Goal: Download file/media

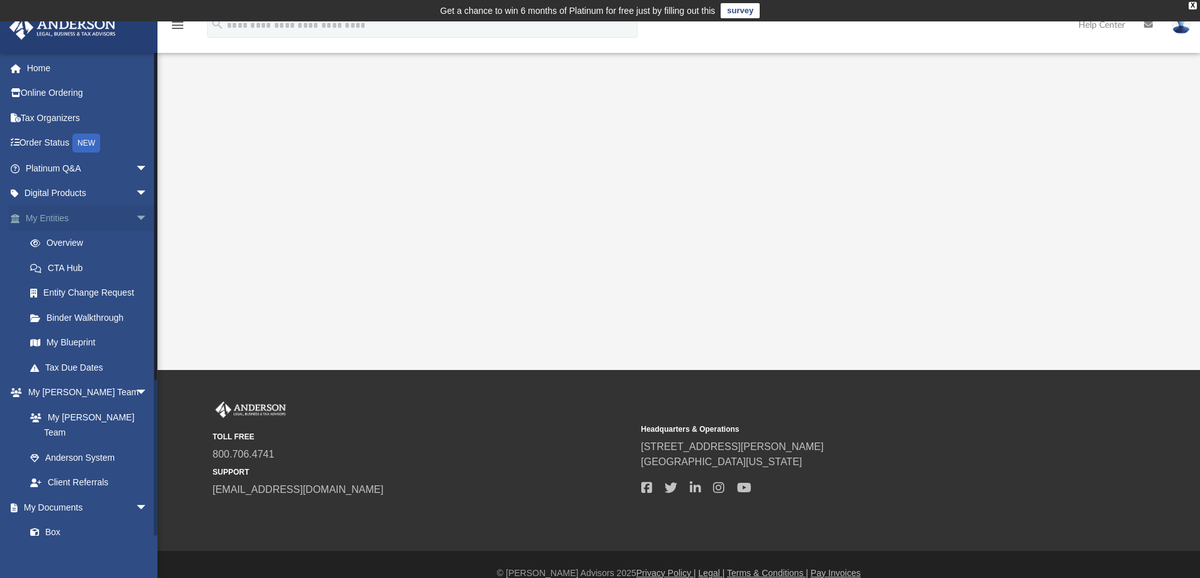
click at [135, 213] on span "arrow_drop_down" at bounding box center [147, 218] width 25 height 26
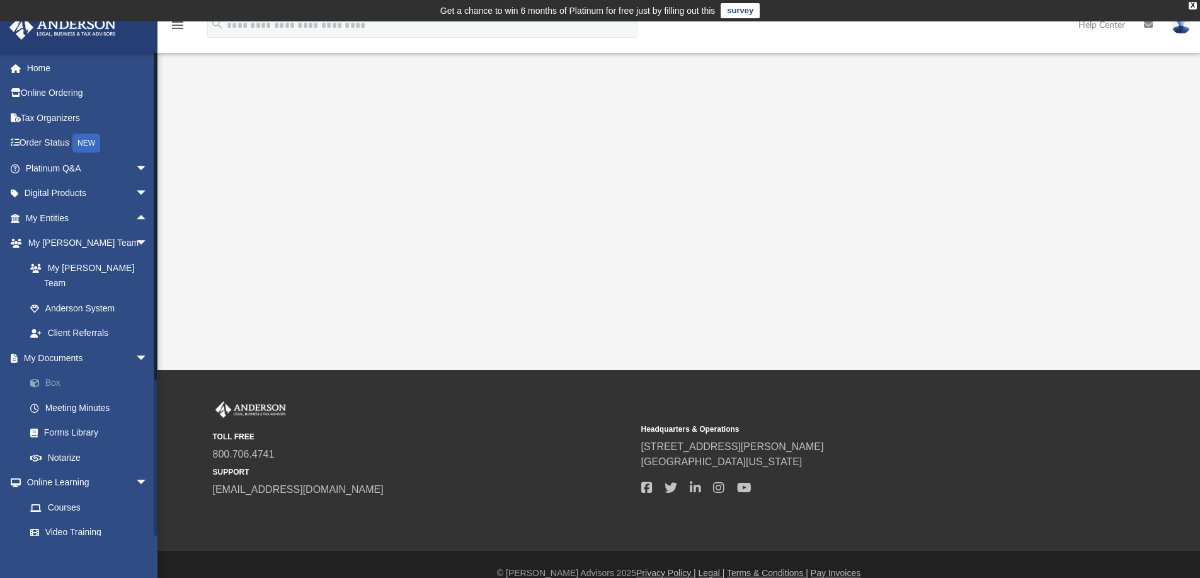
click at [39, 370] on link "Box" at bounding box center [92, 382] width 149 height 25
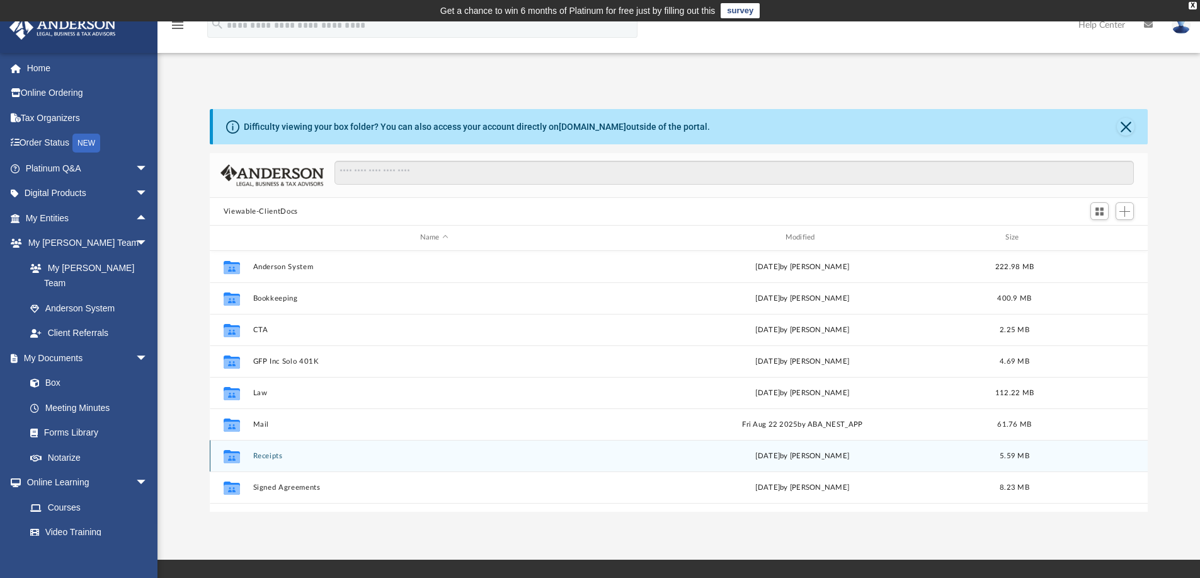
scroll to position [22, 0]
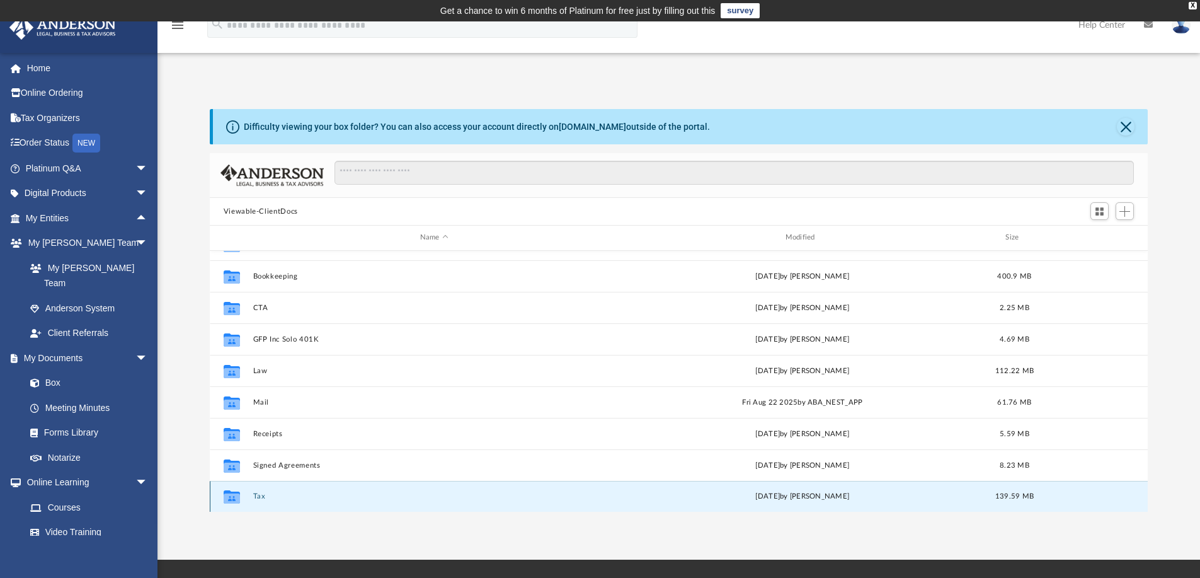
click at [260, 498] on button "Tax" at bounding box center [434, 496] width 363 height 8
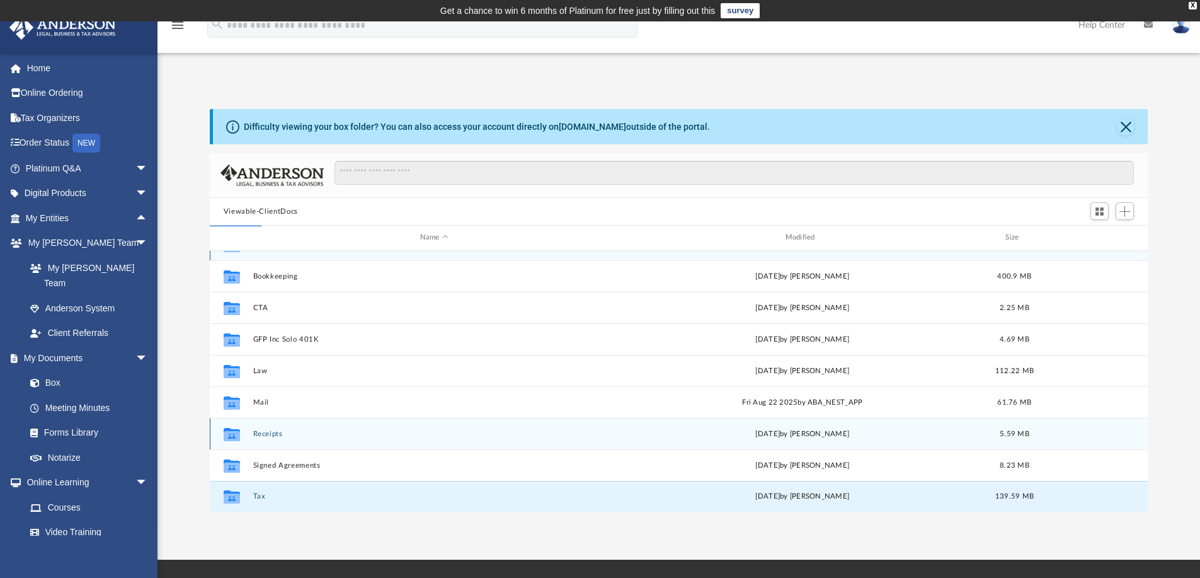
scroll to position [0, 0]
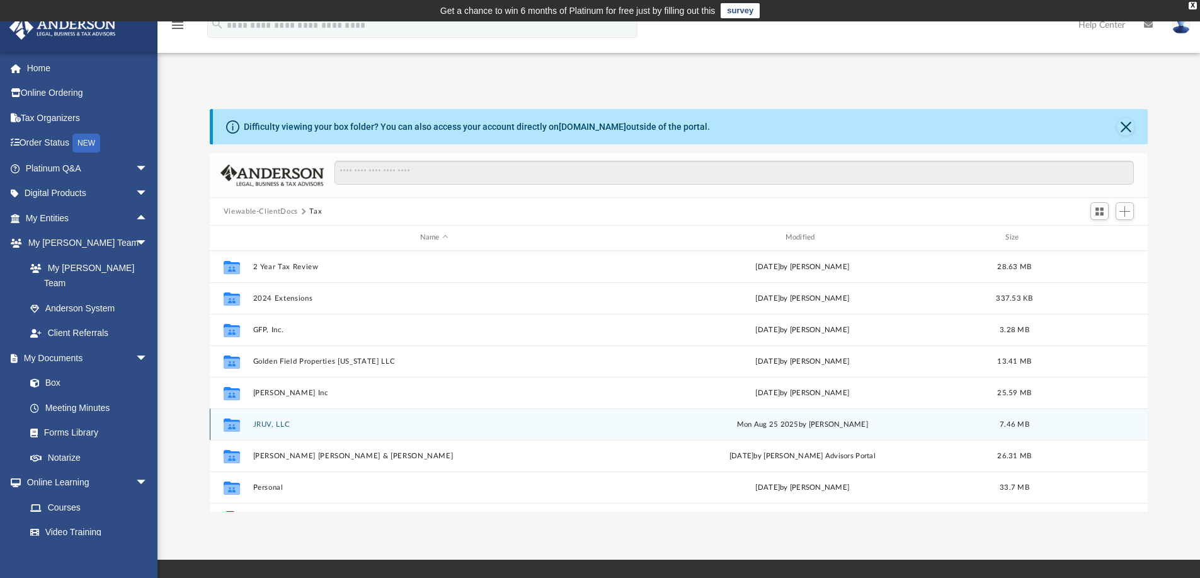
click at [267, 418] on div "Collaborated Folder JRUV, LLC Mon Aug 25 2025 by Jasmine Splunge 7.46 MB" at bounding box center [679, 423] width 939 height 31
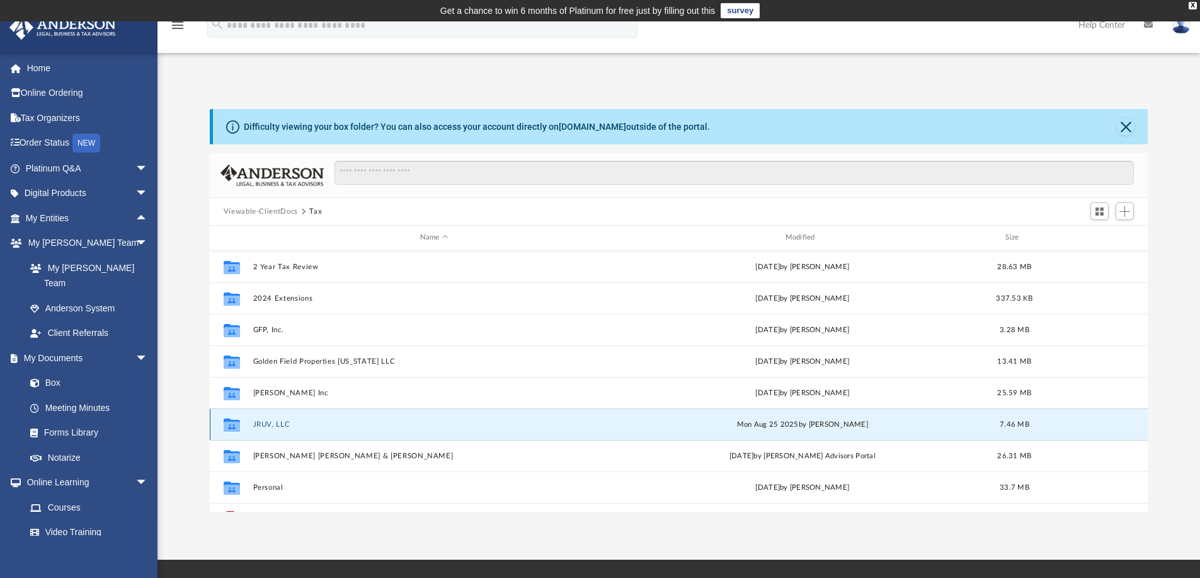
click at [264, 426] on button "JRUV, LLC" at bounding box center [434, 424] width 363 height 8
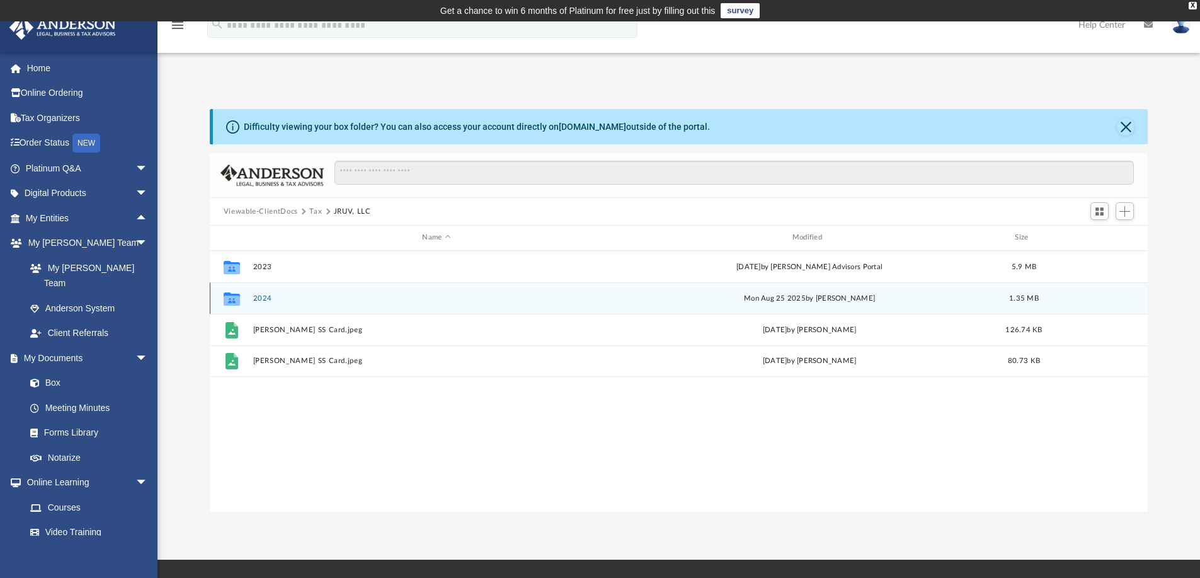
click at [260, 297] on button "2024" at bounding box center [436, 298] width 367 height 8
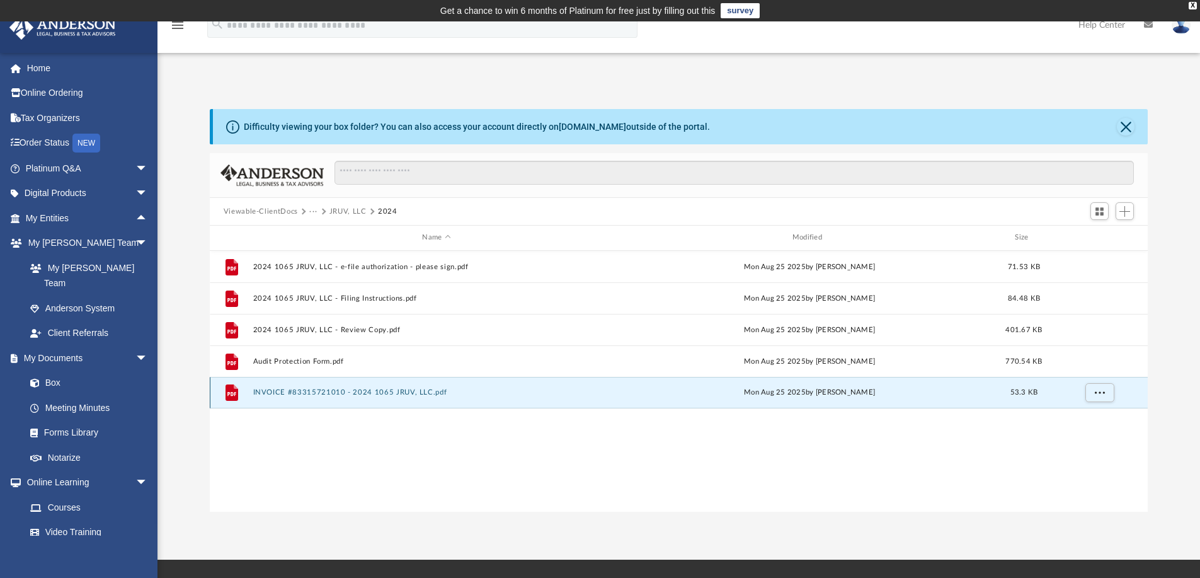
click at [409, 389] on button "INVOICE #83315721010 - 2024 1065 JRUV, LLC.pdf" at bounding box center [436, 392] width 367 height 8
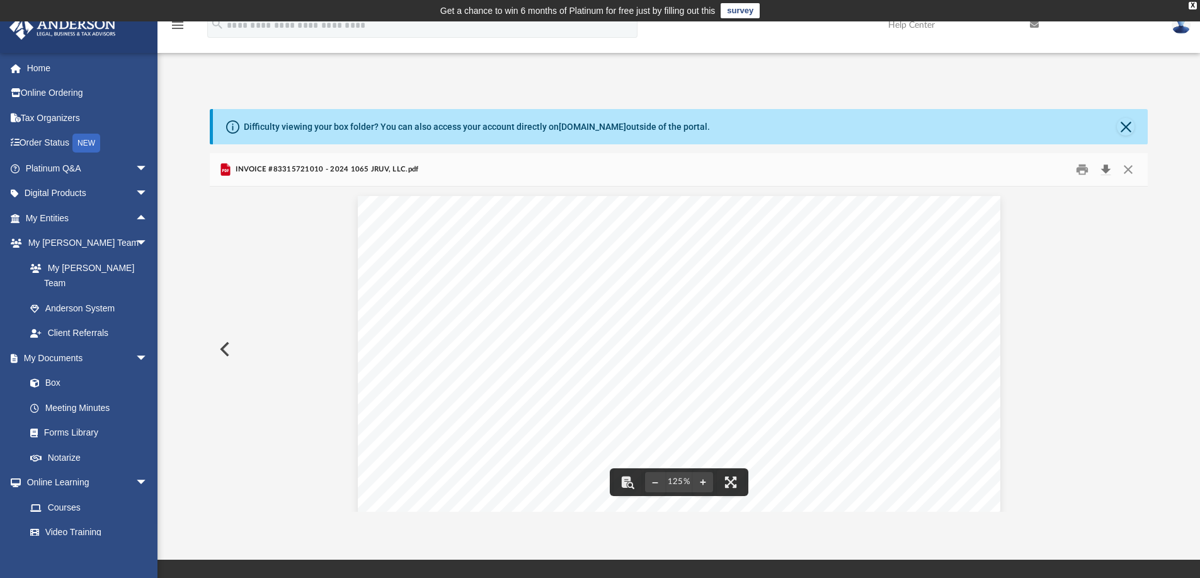
click at [1107, 174] on button "Download" at bounding box center [1105, 170] width 23 height 20
click at [1121, 123] on button "Close" at bounding box center [1126, 127] width 18 height 18
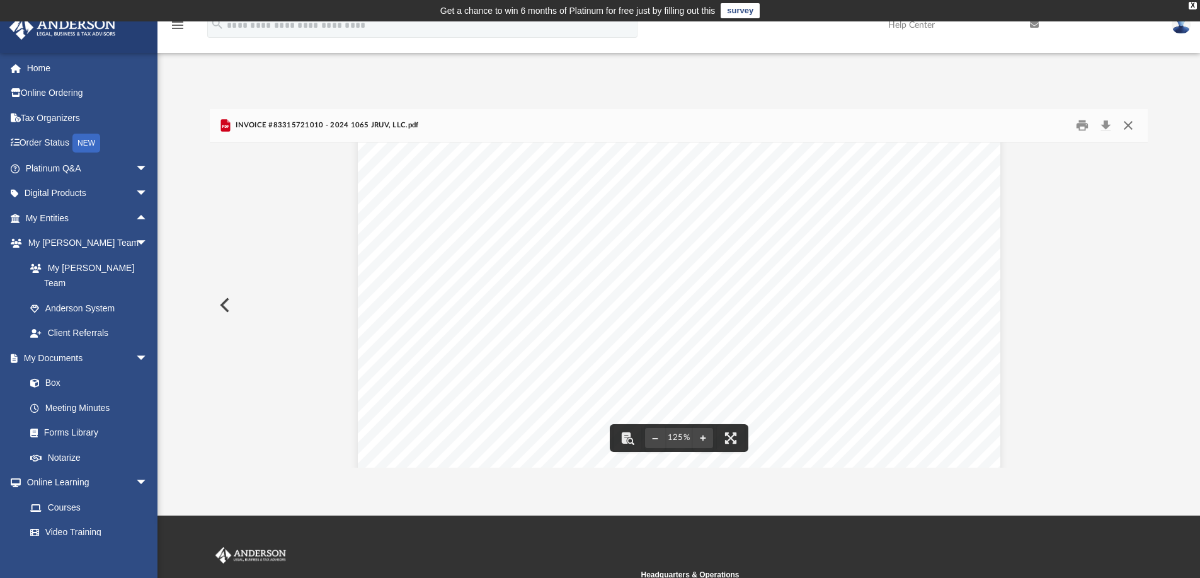
click at [1128, 124] on button "Close" at bounding box center [1128, 126] width 23 height 20
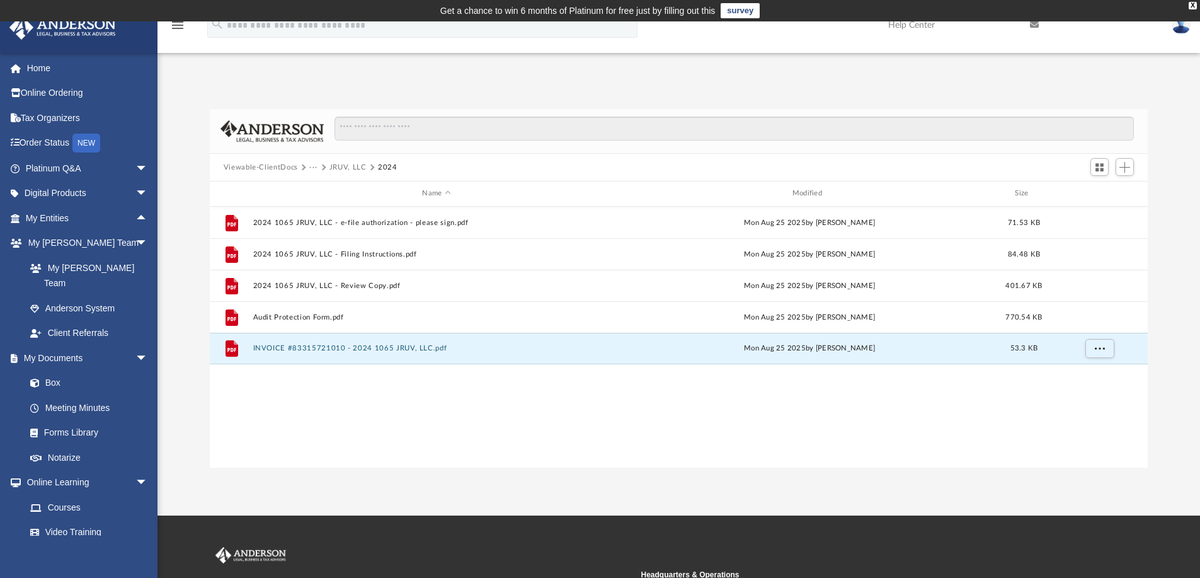
click at [281, 171] on button "Viewable-ClientDocs" at bounding box center [261, 167] width 74 height 11
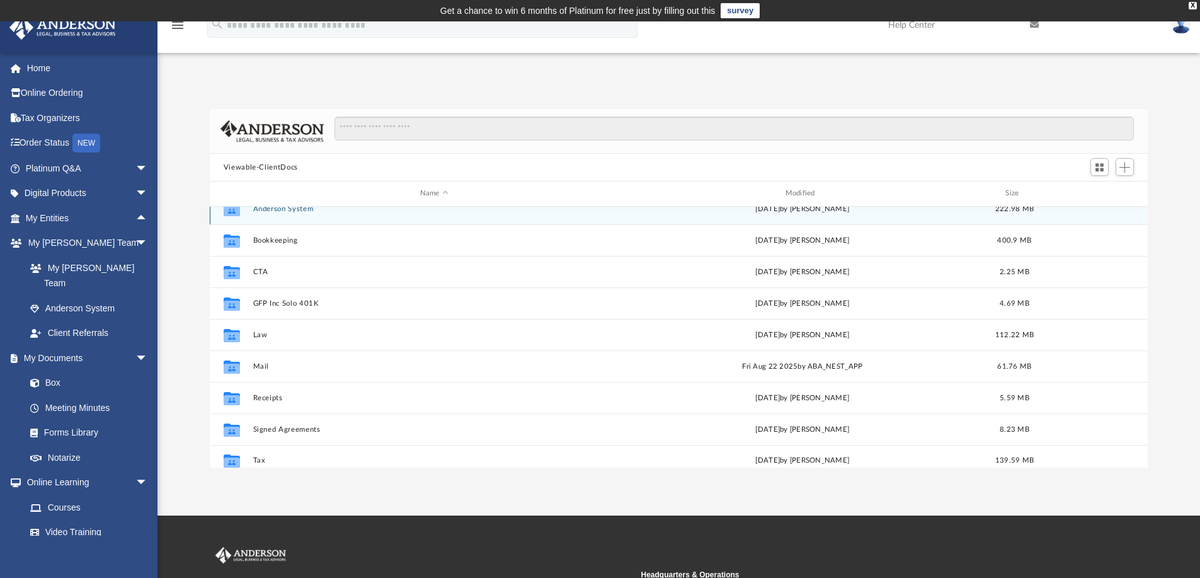
scroll to position [22, 0]
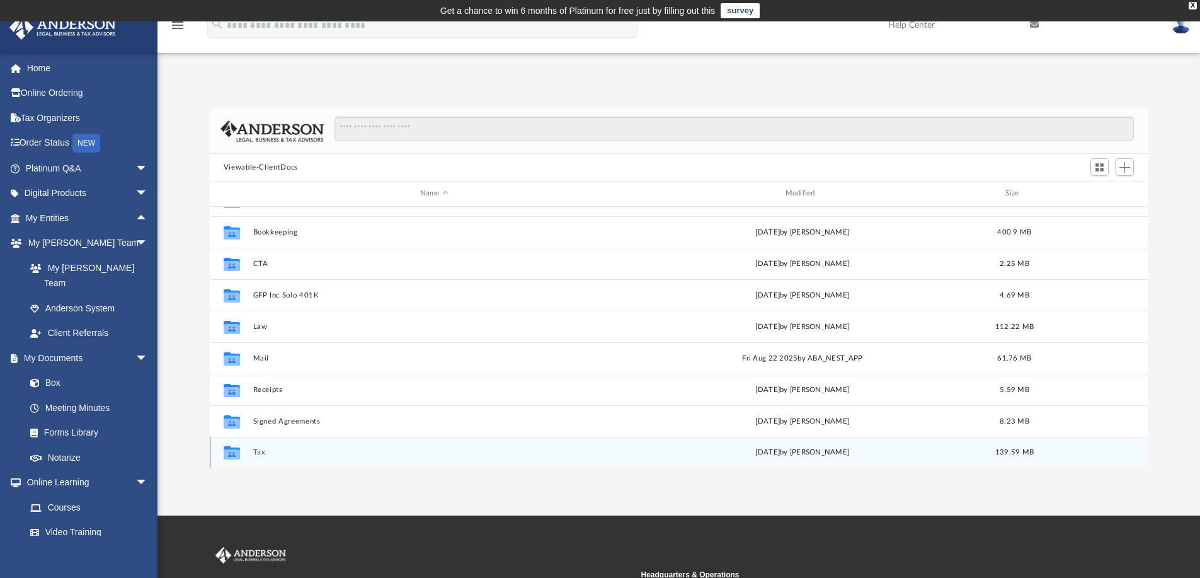
click at [249, 450] on div "Collaborated Folder Tax [DATE] by [PERSON_NAME] 139.59 MB" at bounding box center [679, 452] width 939 height 31
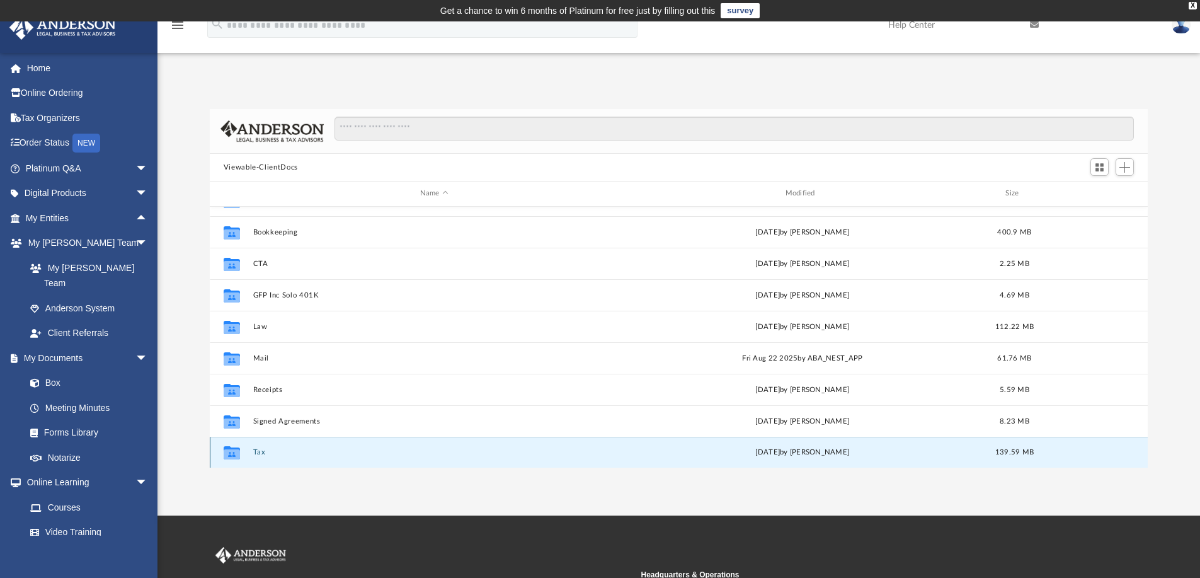
click at [258, 451] on button "Tax" at bounding box center [434, 452] width 363 height 8
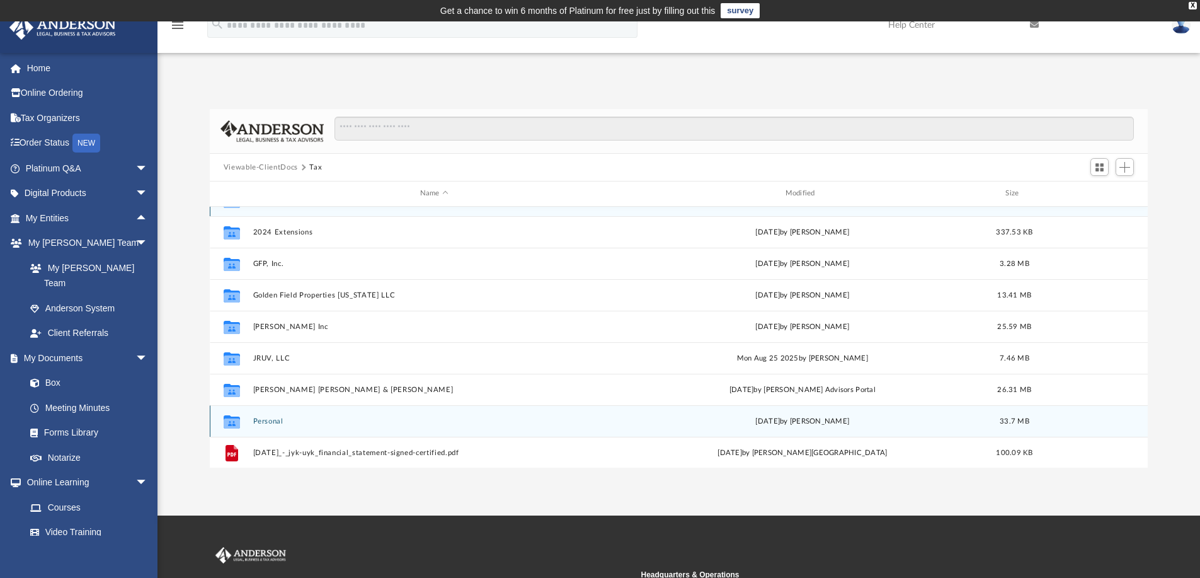
scroll to position [0, 0]
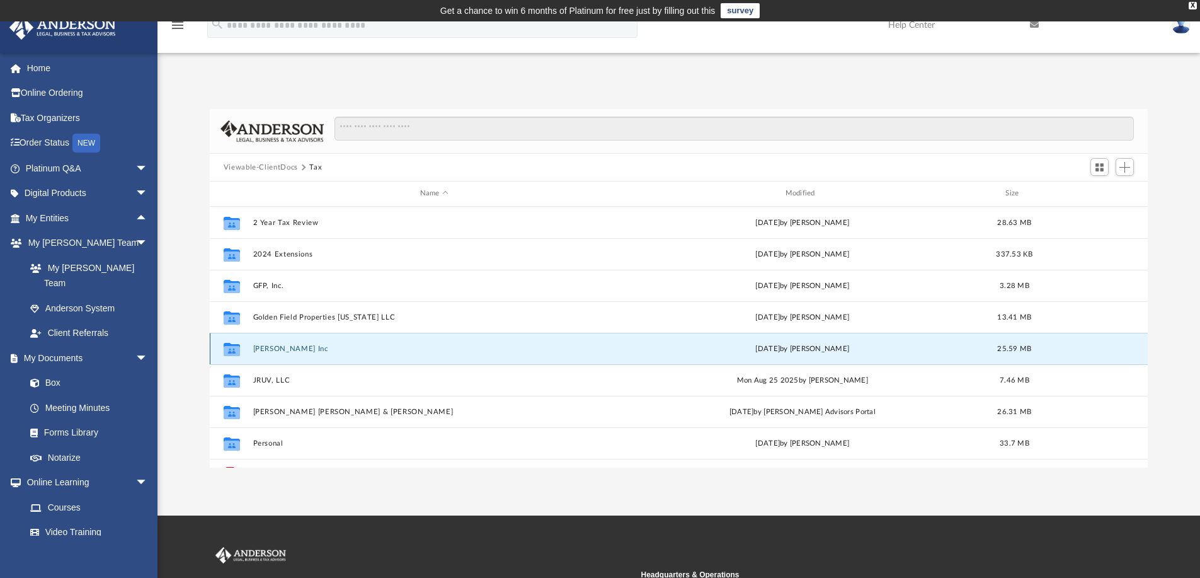
click at [270, 346] on button "[PERSON_NAME] Inc" at bounding box center [434, 349] width 363 height 8
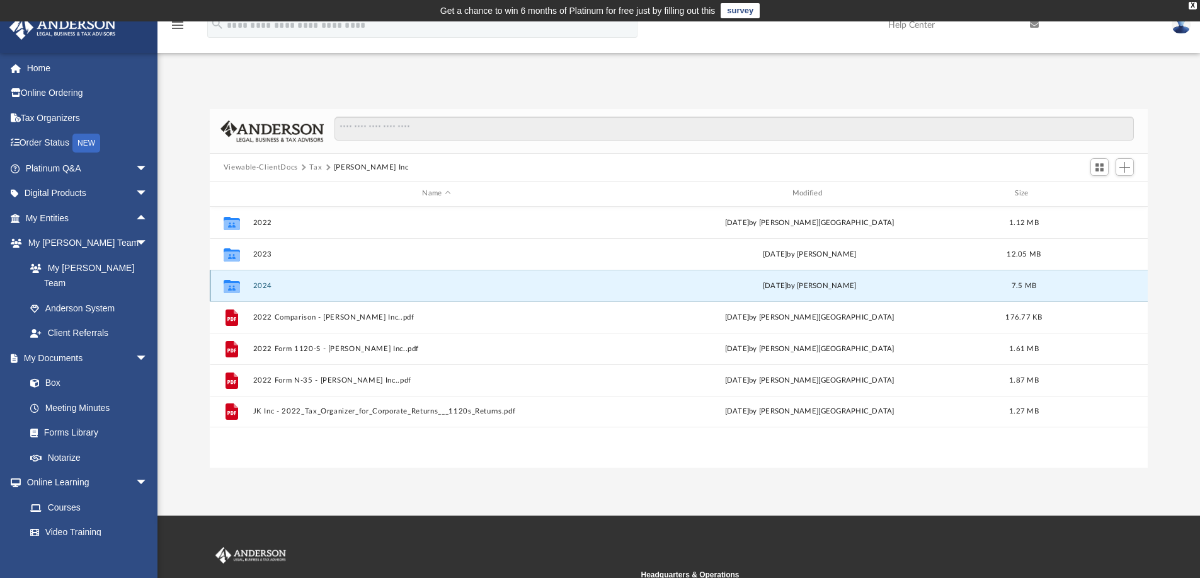
click at [263, 285] on button "2024" at bounding box center [436, 286] width 367 height 8
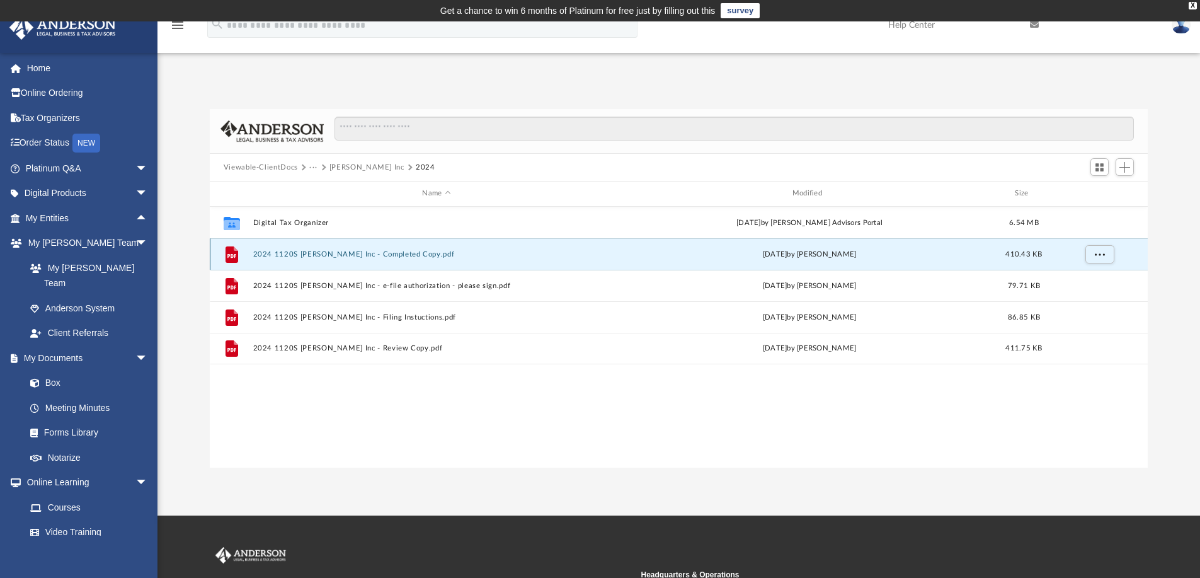
click at [381, 254] on button "2024 1120S Jeffrey Kanada Inc - Completed Copy.pdf" at bounding box center [436, 254] width 367 height 8
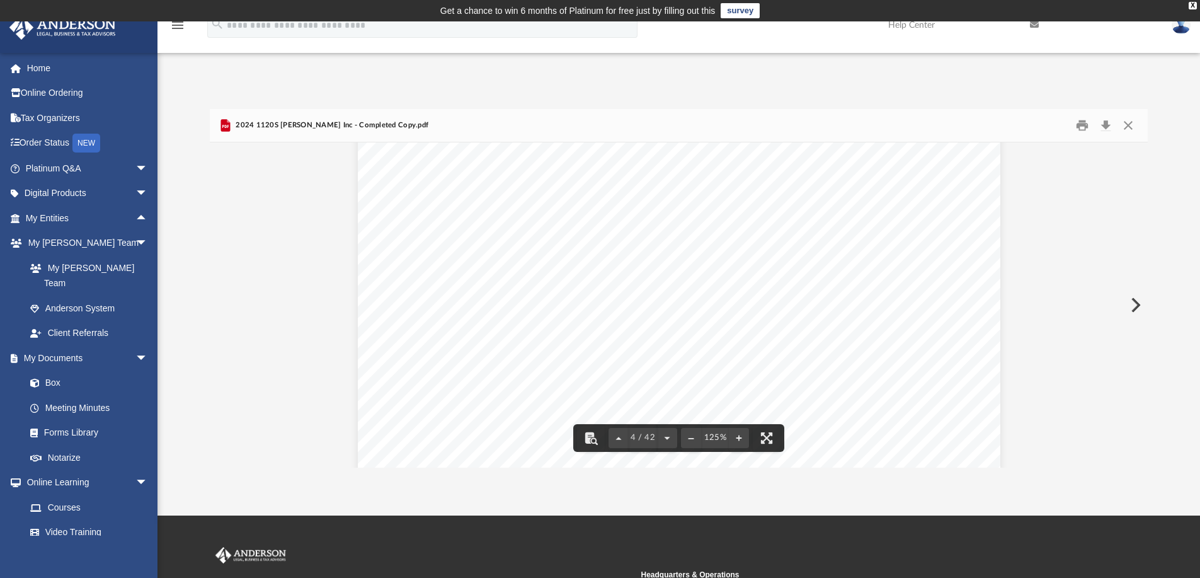
scroll to position [3024, 0]
click at [1104, 127] on button "Download" at bounding box center [1105, 126] width 23 height 20
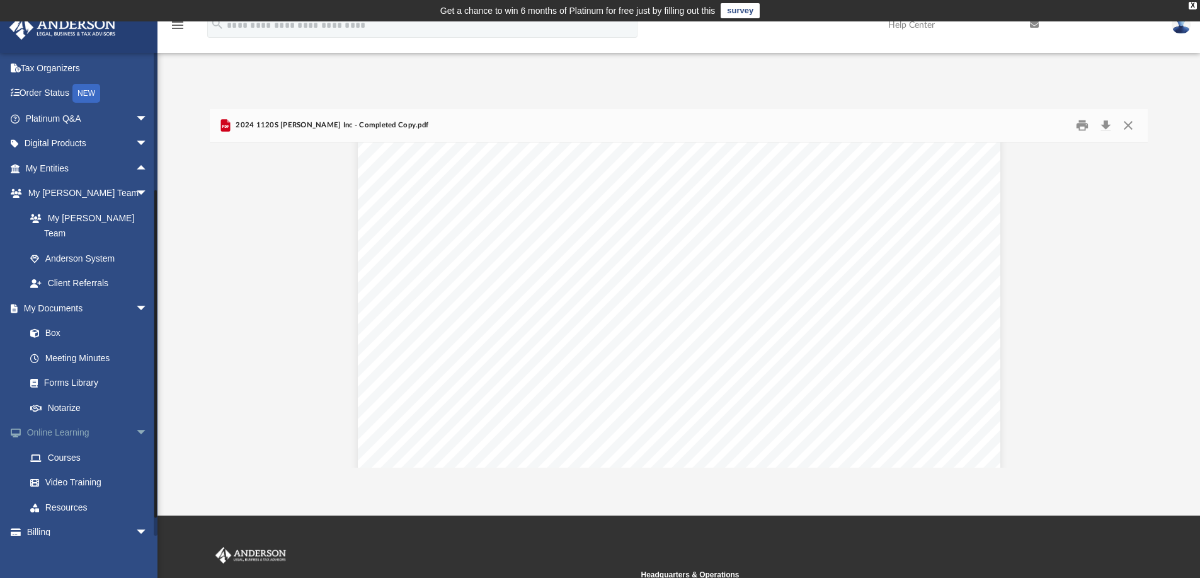
scroll to position [63, 0]
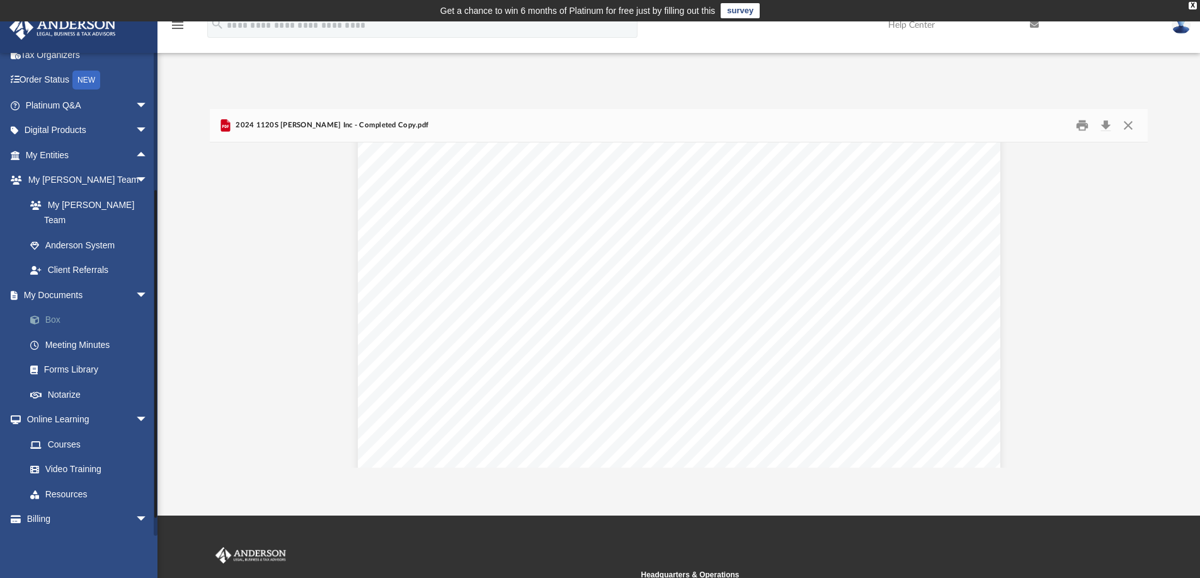
click at [67, 307] on link "Box" at bounding box center [92, 319] width 149 height 25
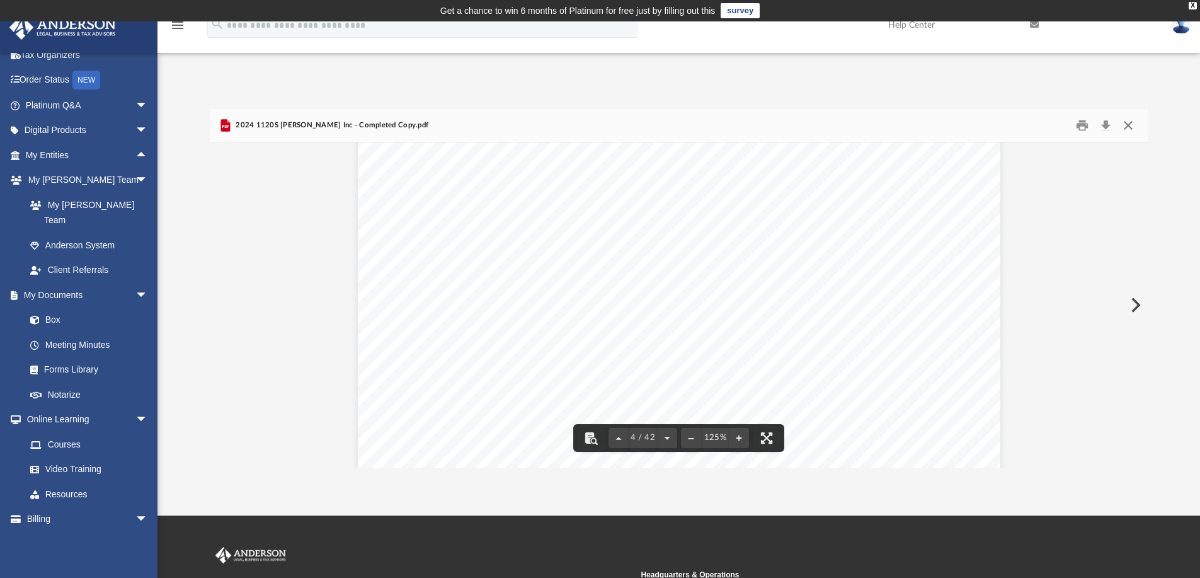
click at [1126, 124] on button "Close" at bounding box center [1128, 126] width 23 height 20
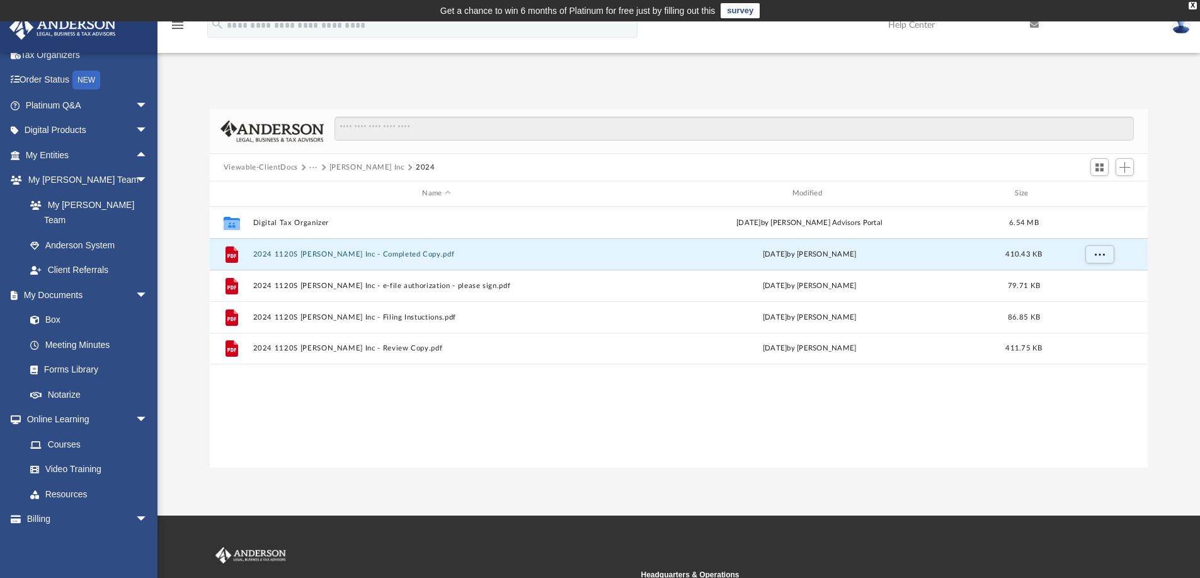
click at [269, 168] on button "Viewable-ClientDocs" at bounding box center [261, 167] width 74 height 11
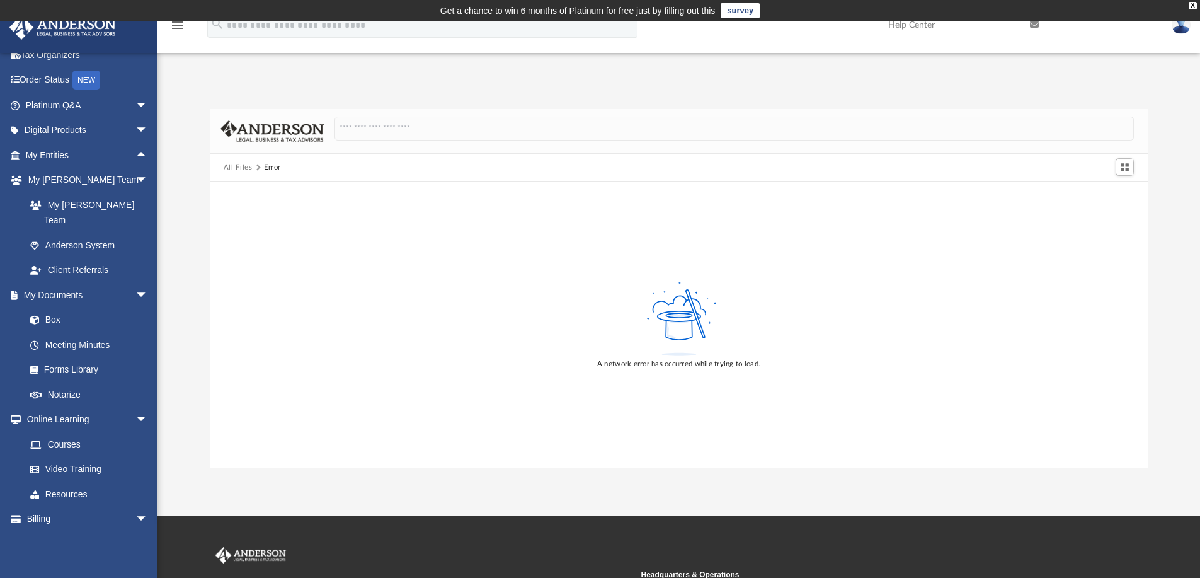
scroll to position [126, 0]
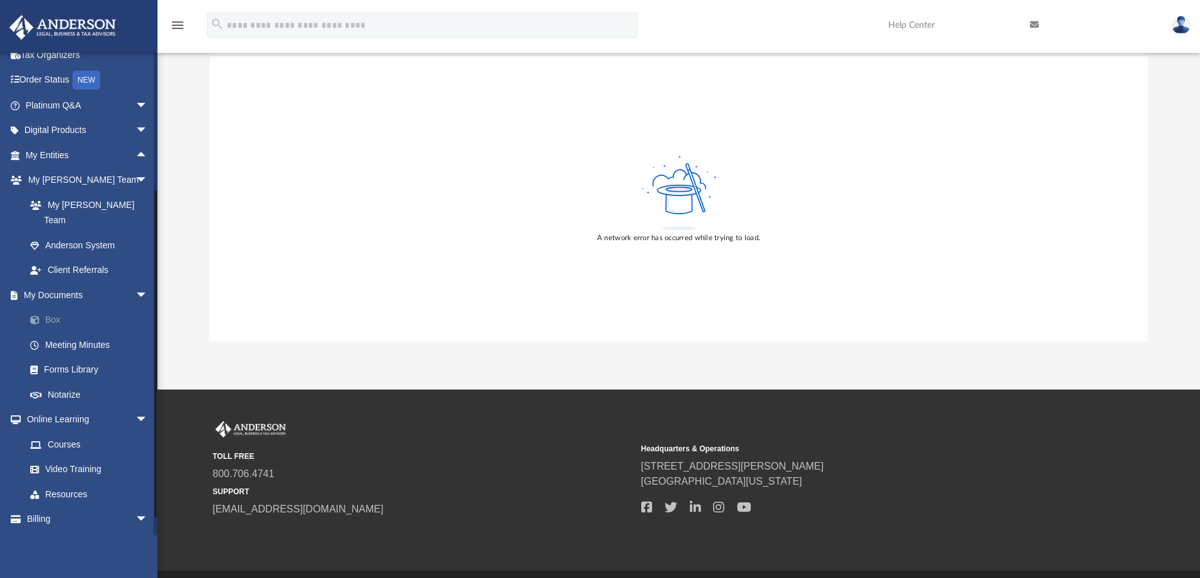
click at [69, 307] on link "Box" at bounding box center [92, 319] width 149 height 25
click at [69, 332] on link "Meeting Minutes" at bounding box center [92, 344] width 149 height 25
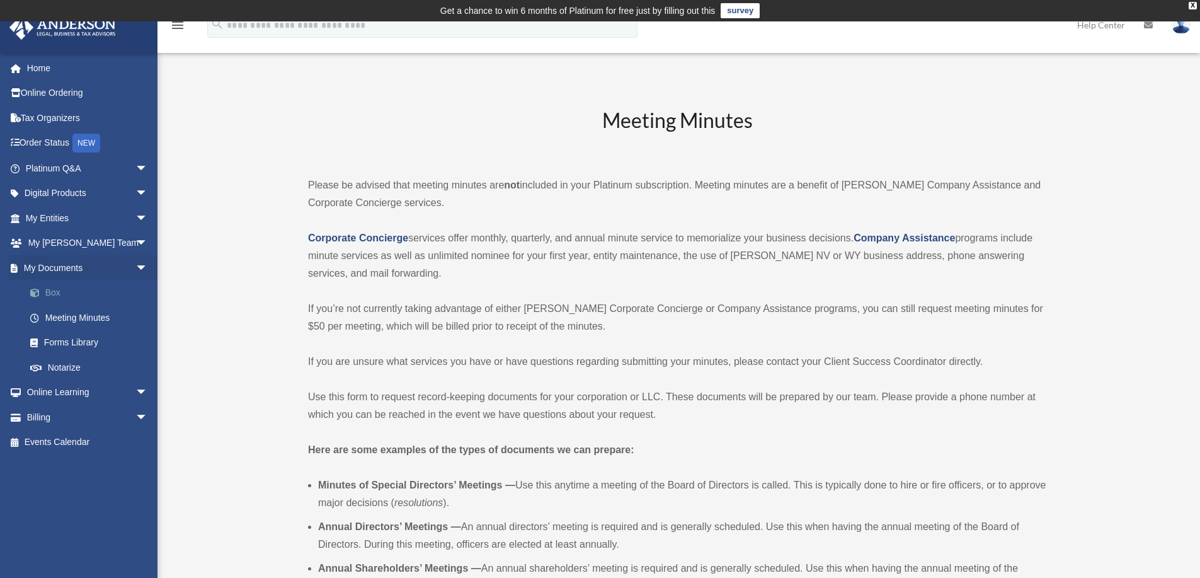
click at [48, 289] on link "Box" at bounding box center [92, 292] width 149 height 25
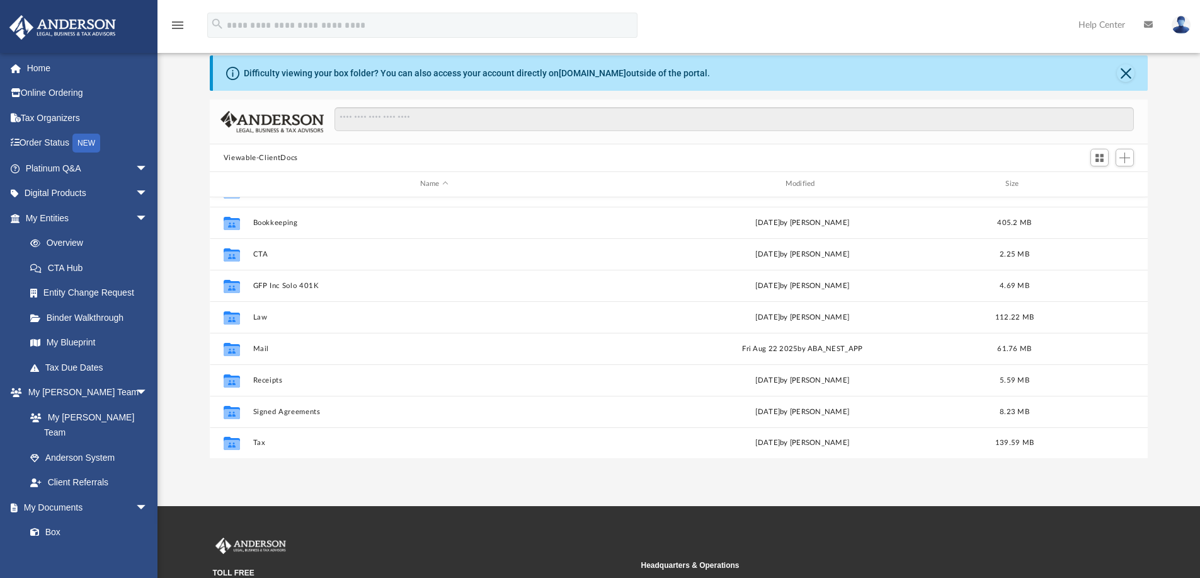
scroll to position [126, 0]
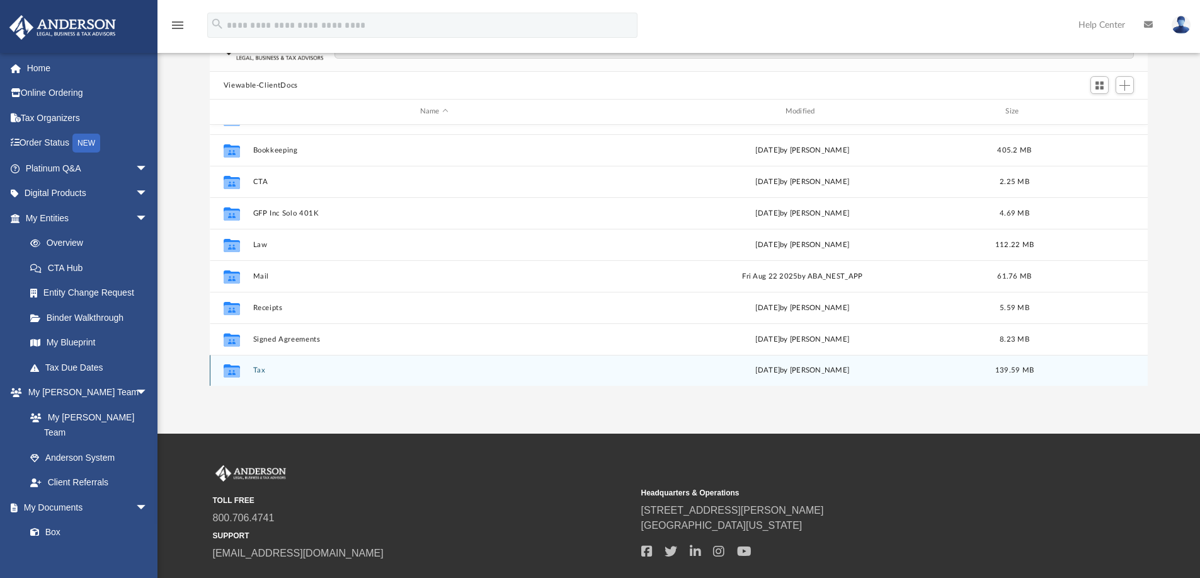
click at [251, 364] on div "Collaborated Folder Tax [DATE] by [PERSON_NAME] 139.59 MB" at bounding box center [679, 370] width 939 height 31
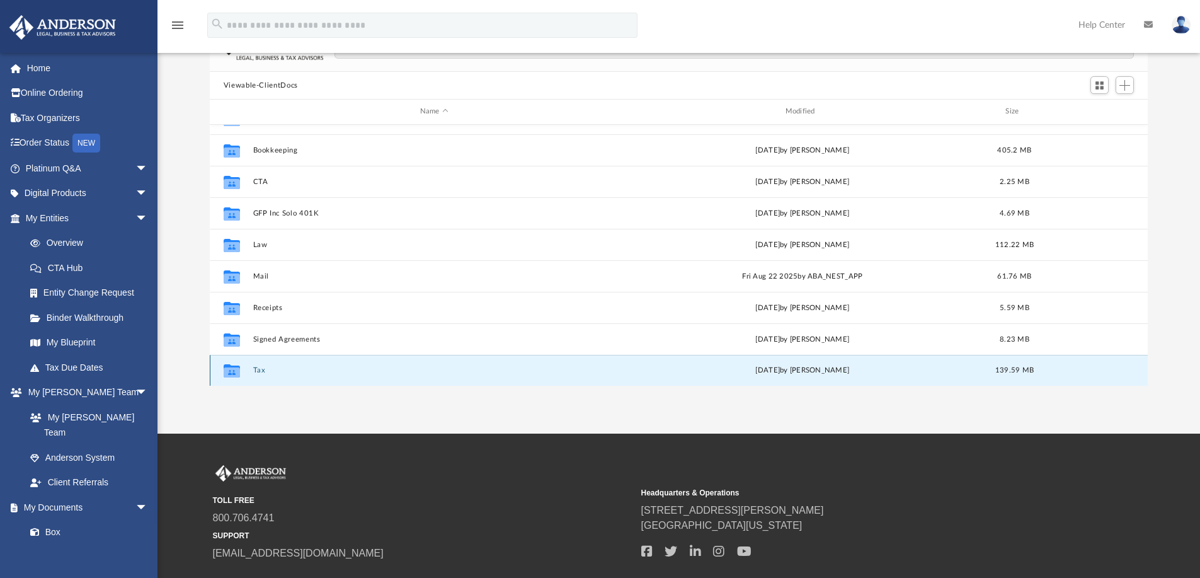
click at [260, 369] on button "Tax" at bounding box center [434, 370] width 363 height 8
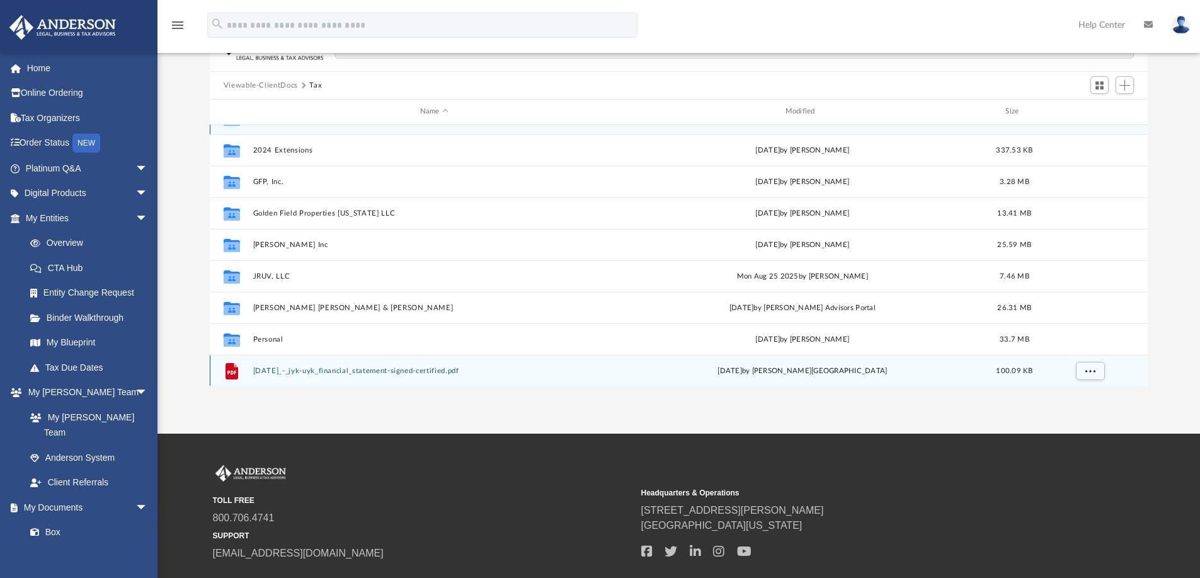
scroll to position [0, 0]
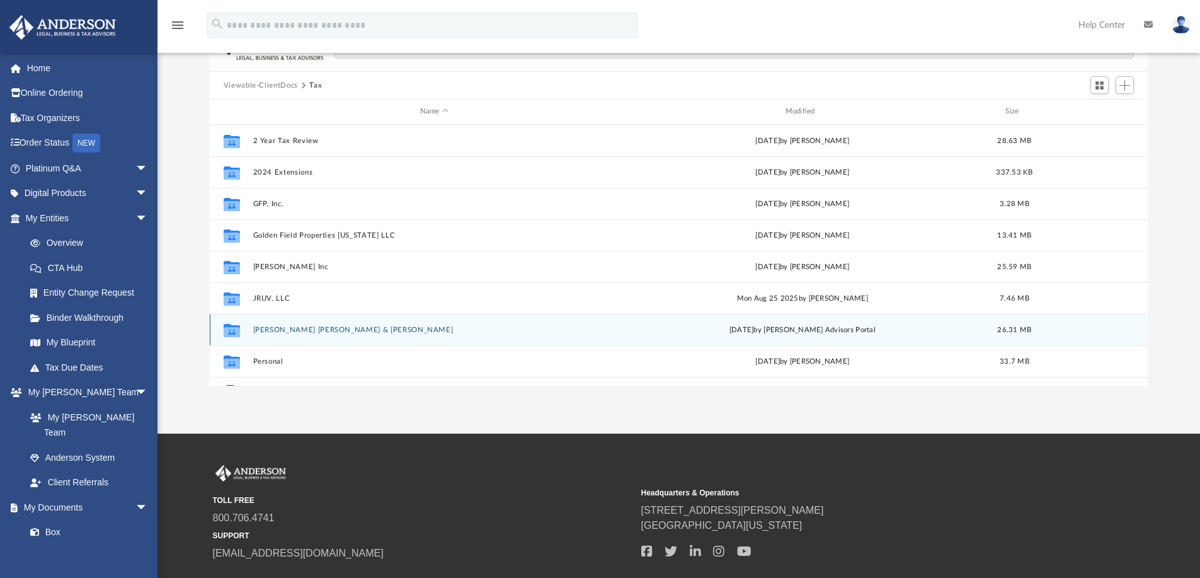
click at [278, 323] on div "Collaborated Folder [PERSON_NAME] [PERSON_NAME] & [PERSON_NAME][DATE] by [PERSO…" at bounding box center [679, 329] width 939 height 31
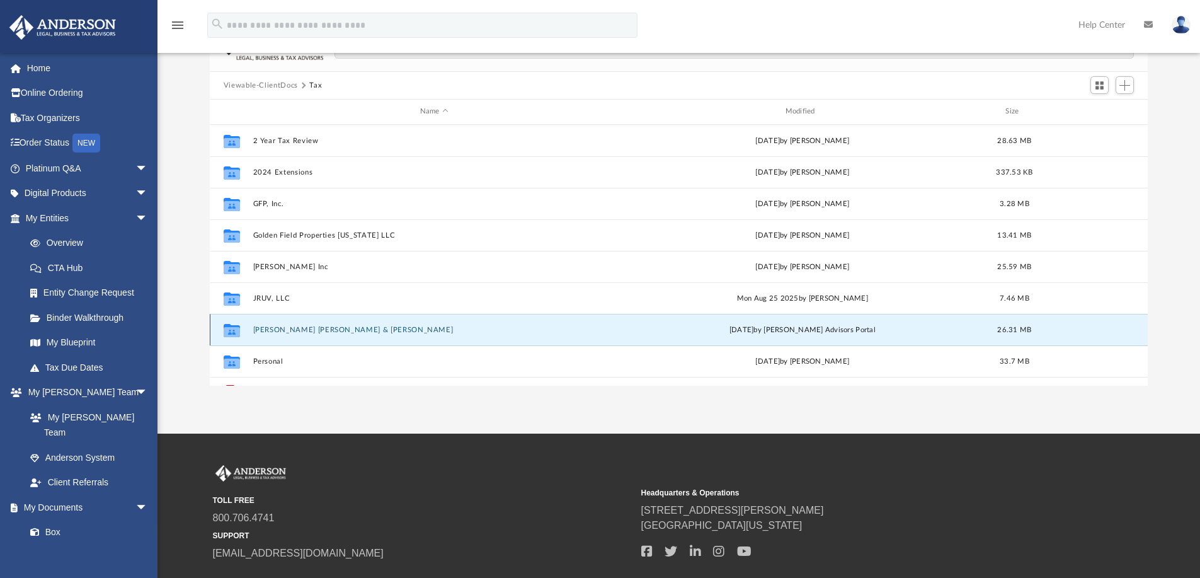
click at [311, 328] on button "[PERSON_NAME] [PERSON_NAME] & [PERSON_NAME]" at bounding box center [434, 330] width 363 height 8
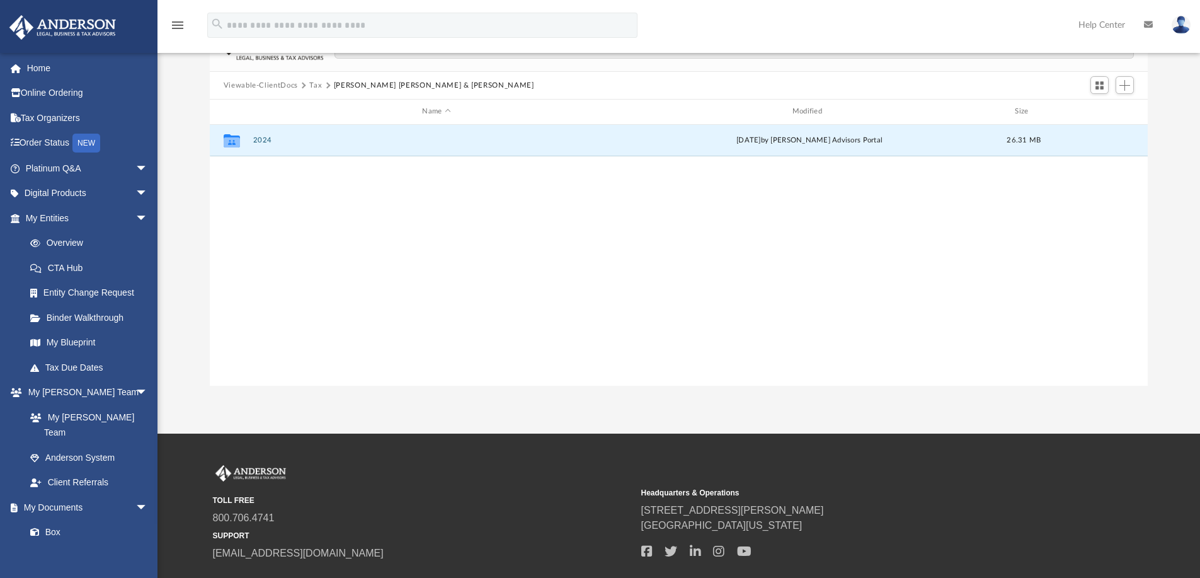
drag, startPoint x: 261, startPoint y: 139, endPoint x: 315, endPoint y: 198, distance: 80.7
click at [280, 246] on div "Collaborated Folder 2024 [DATE] by [PERSON_NAME] Advisors Portal 26.31 MB" at bounding box center [679, 255] width 939 height 261
click at [318, 86] on button "Tax" at bounding box center [315, 85] width 13 height 11
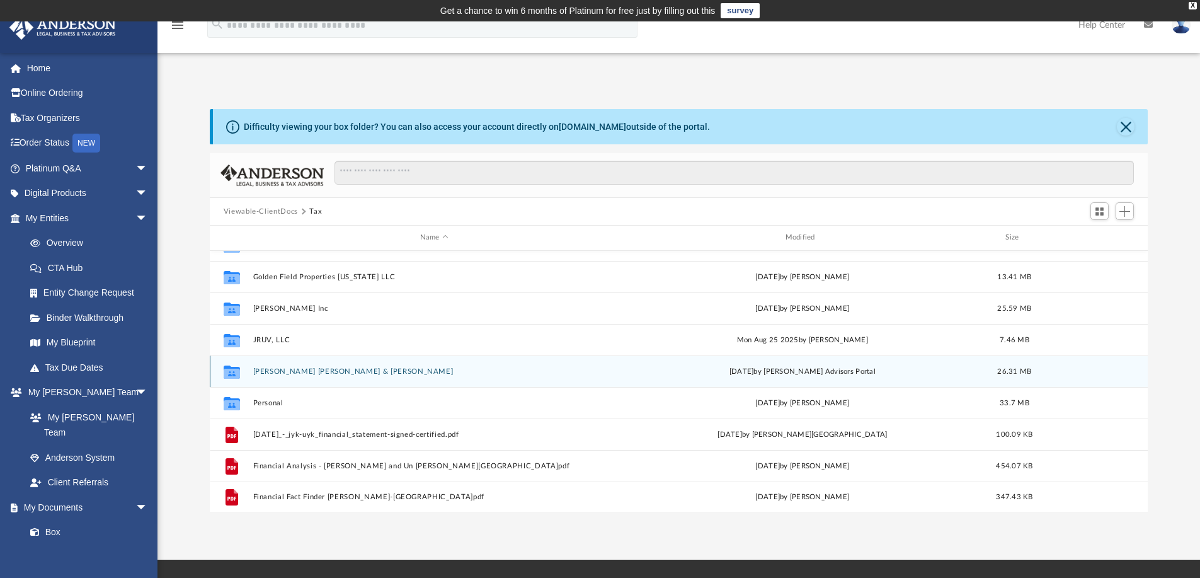
scroll to position [85, 0]
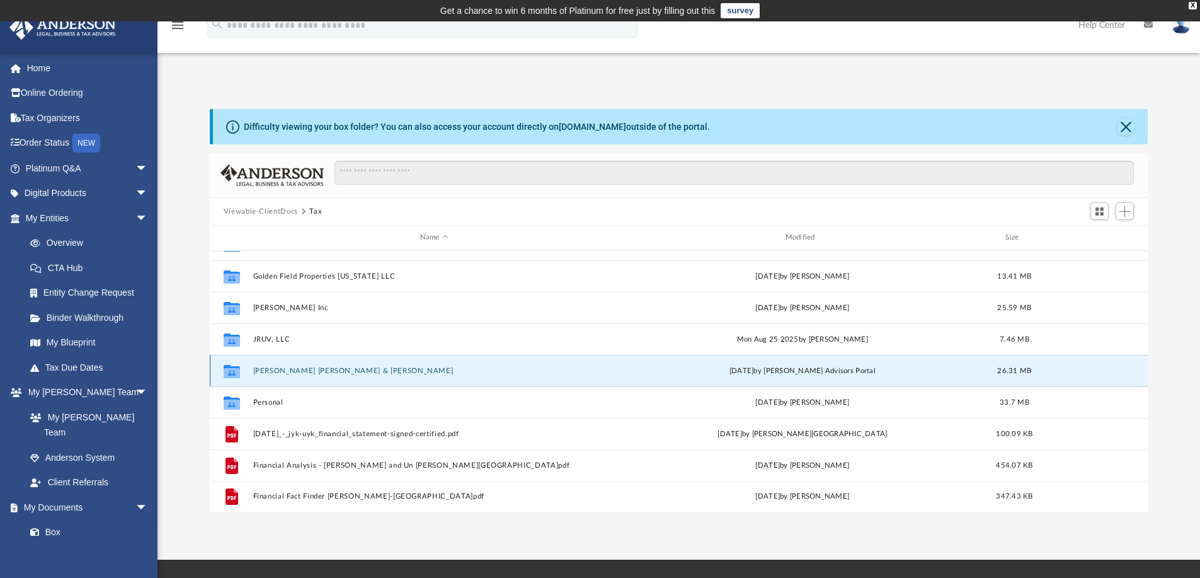
click at [277, 370] on button "[PERSON_NAME] [PERSON_NAME] & [PERSON_NAME]" at bounding box center [434, 371] width 363 height 8
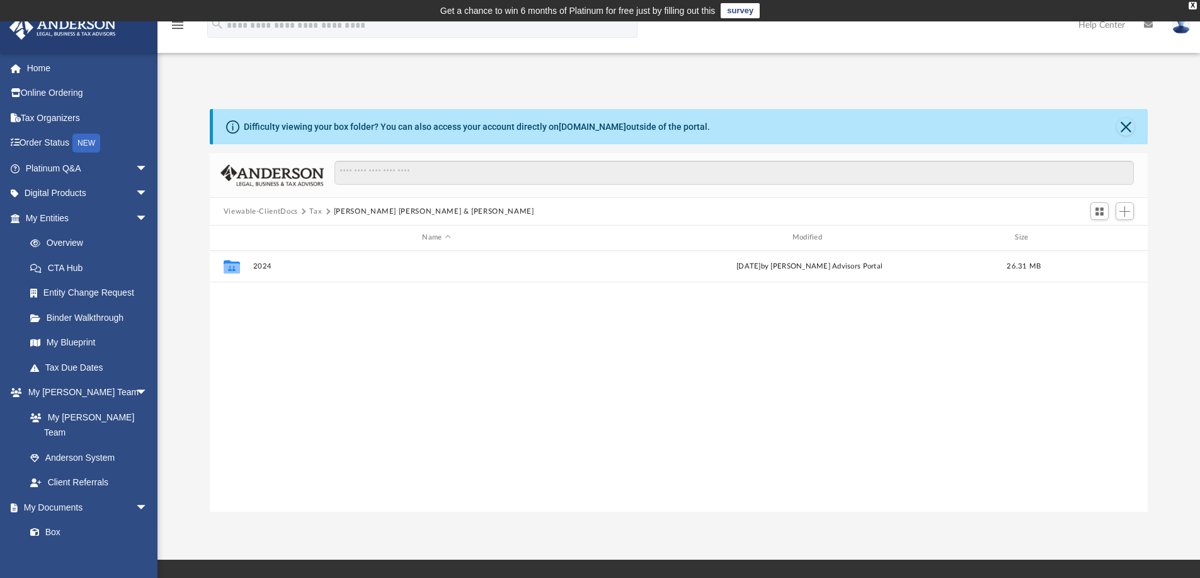
click at [314, 212] on button "Tax" at bounding box center [315, 211] width 13 height 11
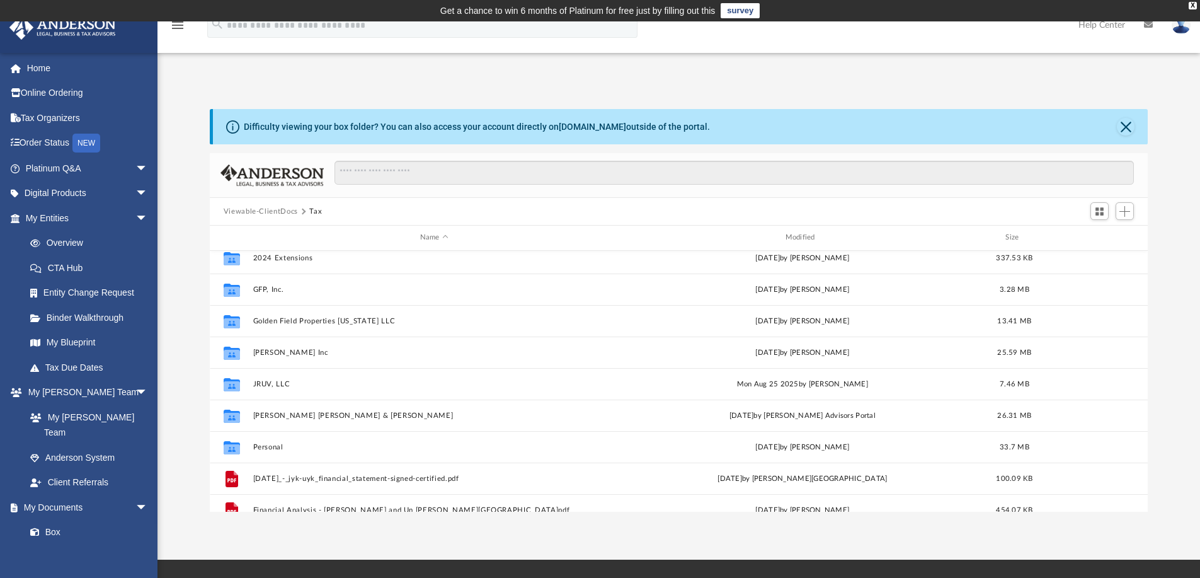
scroll to position [63, 0]
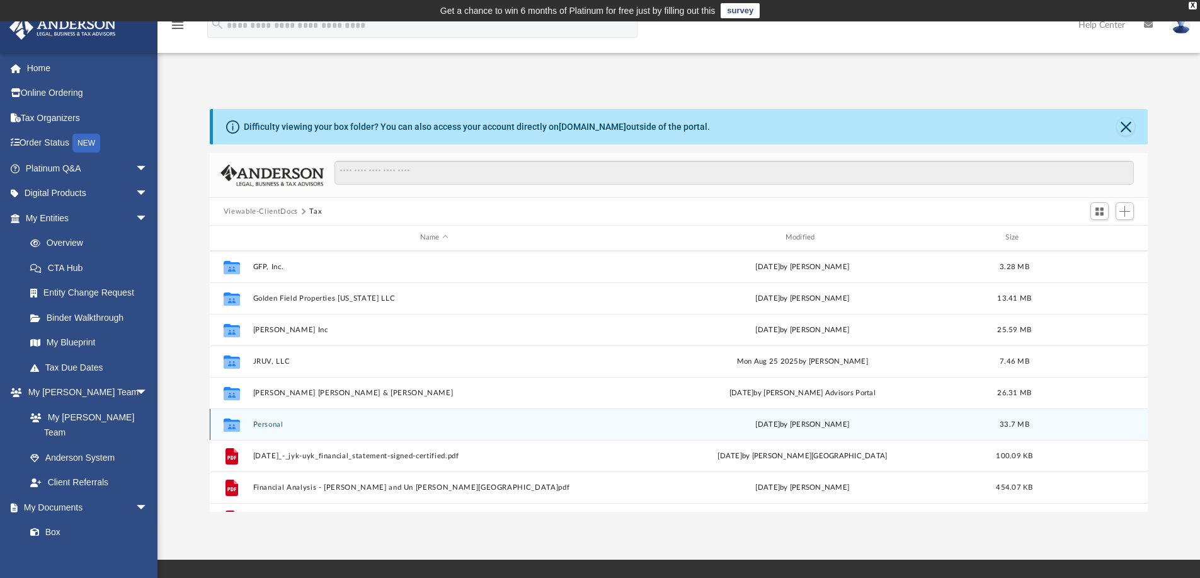
click at [272, 419] on div "Collaborated Folder Personal [DATE] by [PERSON_NAME] 33.7 MB" at bounding box center [679, 423] width 939 height 31
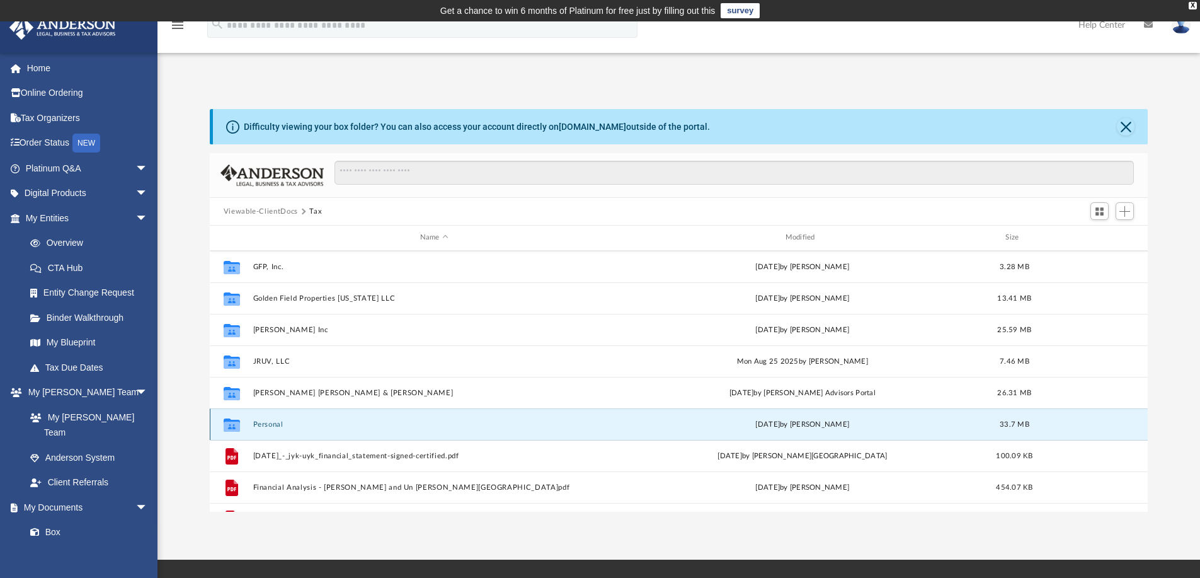
click at [266, 423] on button "Personal" at bounding box center [434, 424] width 363 height 8
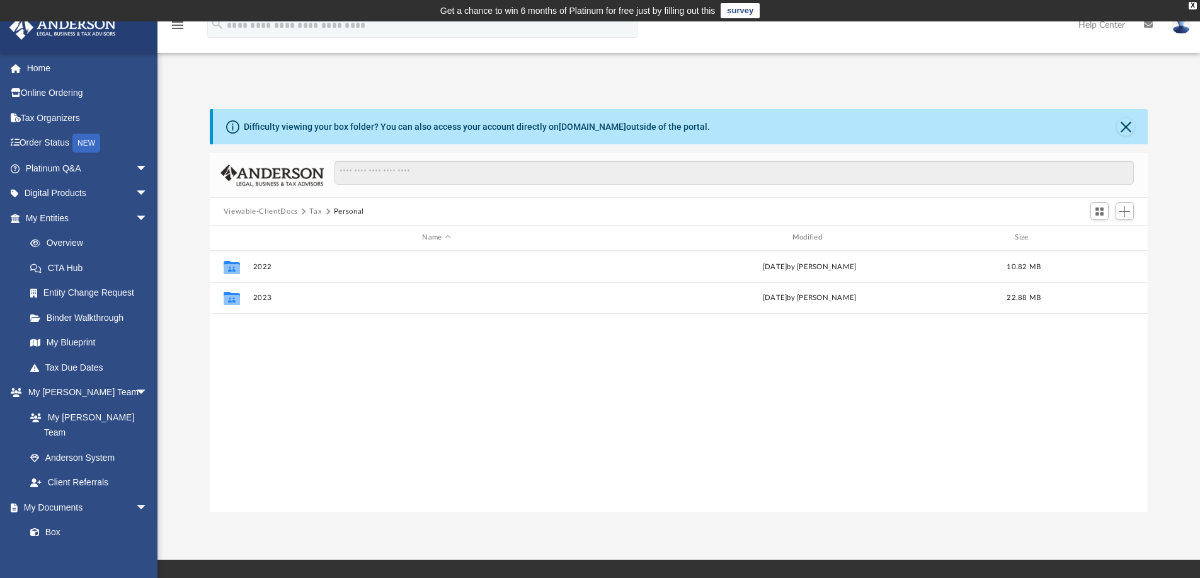
scroll to position [0, 0]
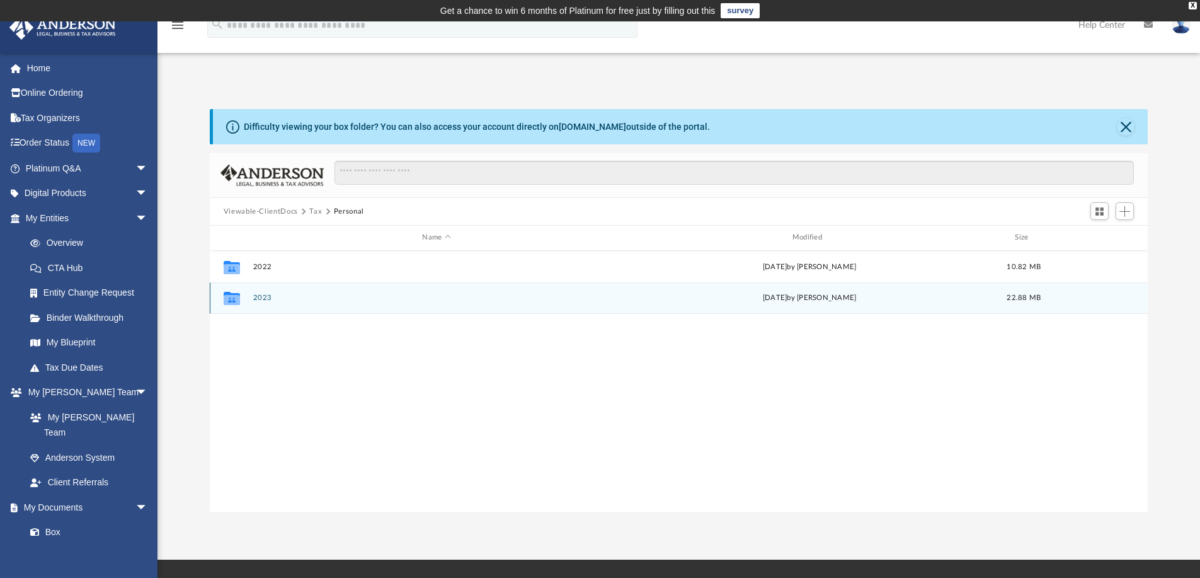
click at [259, 295] on button "2023" at bounding box center [436, 298] width 367 height 8
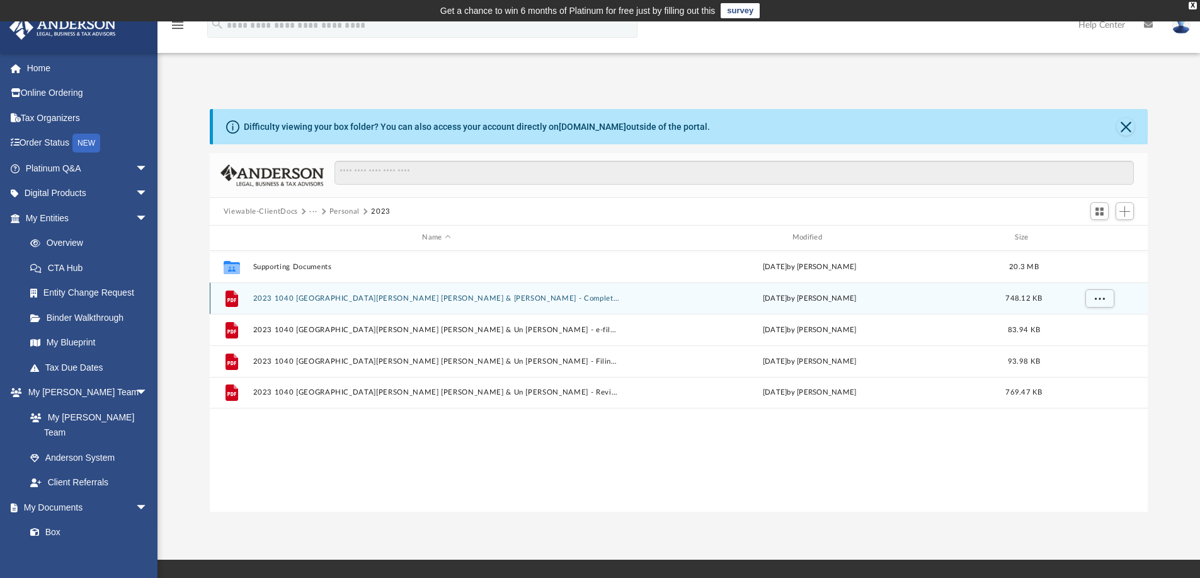
click at [432, 297] on button "2023 1040 [GEOGRAPHIC_DATA][PERSON_NAME] [PERSON_NAME] & [PERSON_NAME] - Comple…" at bounding box center [436, 298] width 367 height 8
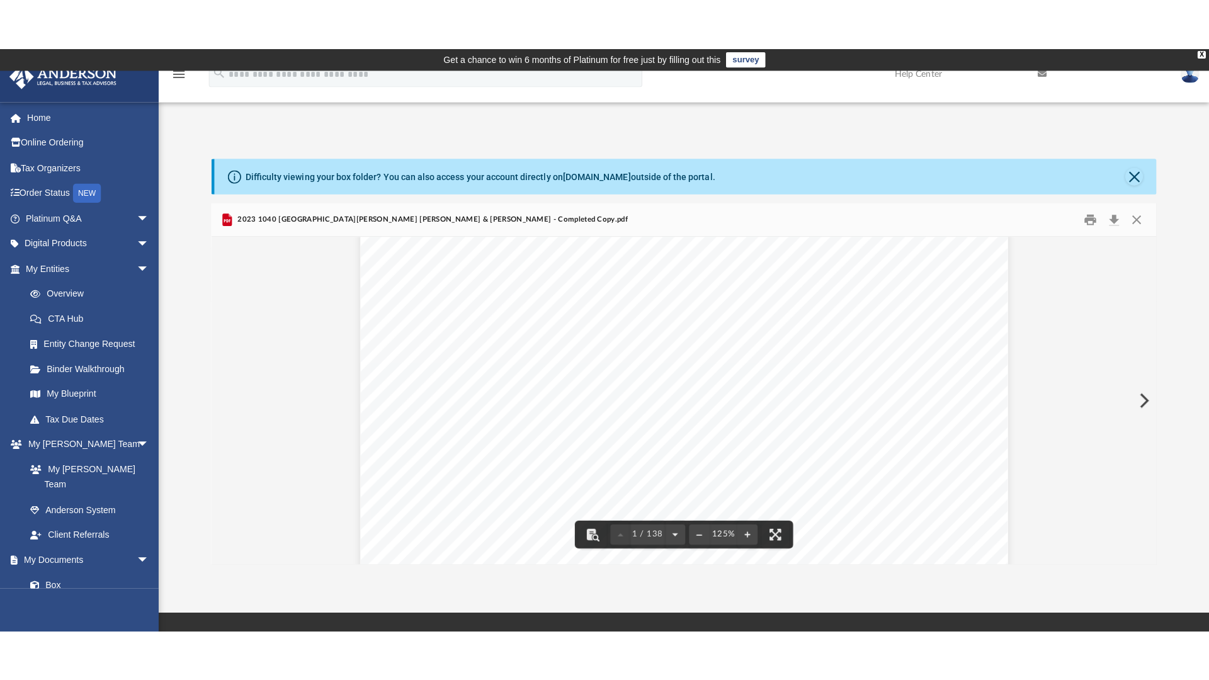
scroll to position [189, 0]
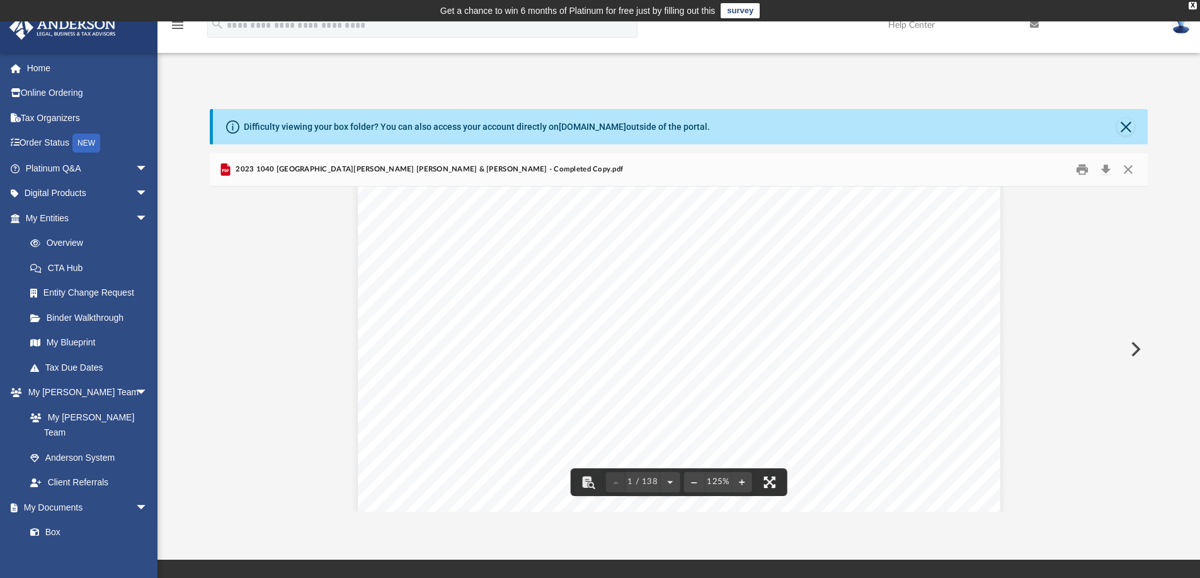
drag, startPoint x: 775, startPoint y: 486, endPoint x: 776, endPoint y: 555, distance: 69.3
click at [775, 486] on button "File preview" at bounding box center [770, 482] width 28 height 28
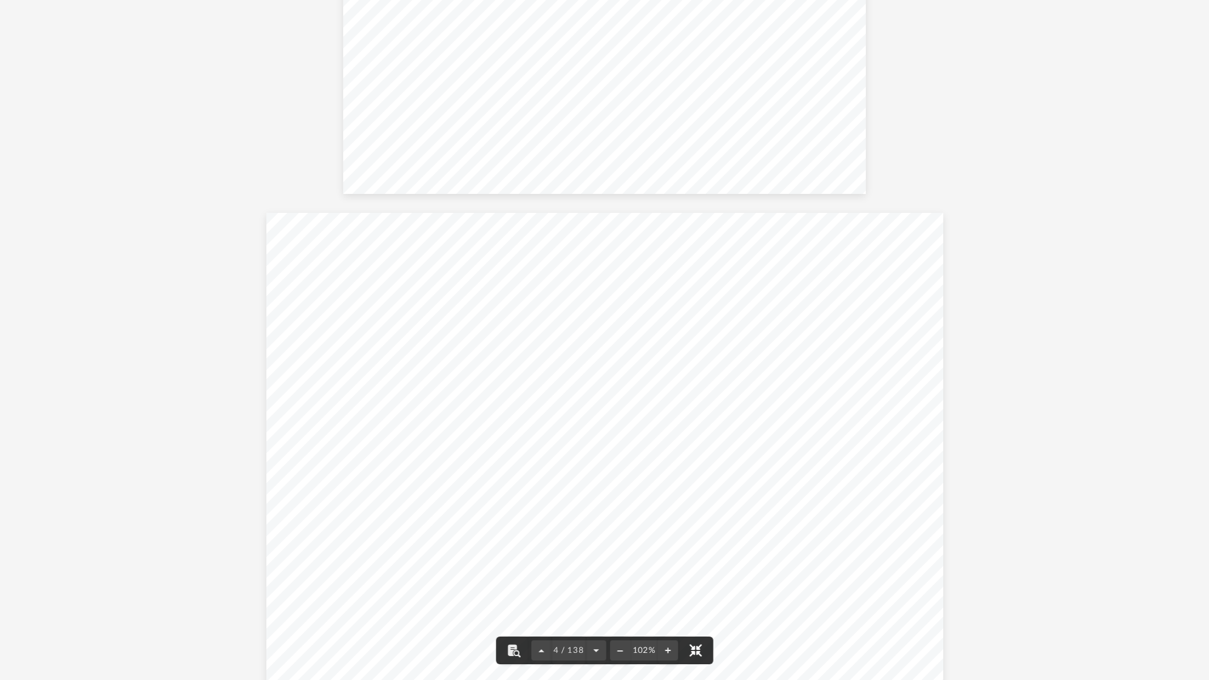
scroll to position [1890, 0]
click at [556, 577] on span "4 / 138" at bounding box center [569, 651] width 35 height 8
drag, startPoint x: 577, startPoint y: 644, endPoint x: 544, endPoint y: 649, distance: 33.9
click at [544, 577] on div "**" at bounding box center [569, 647] width 68 height 37
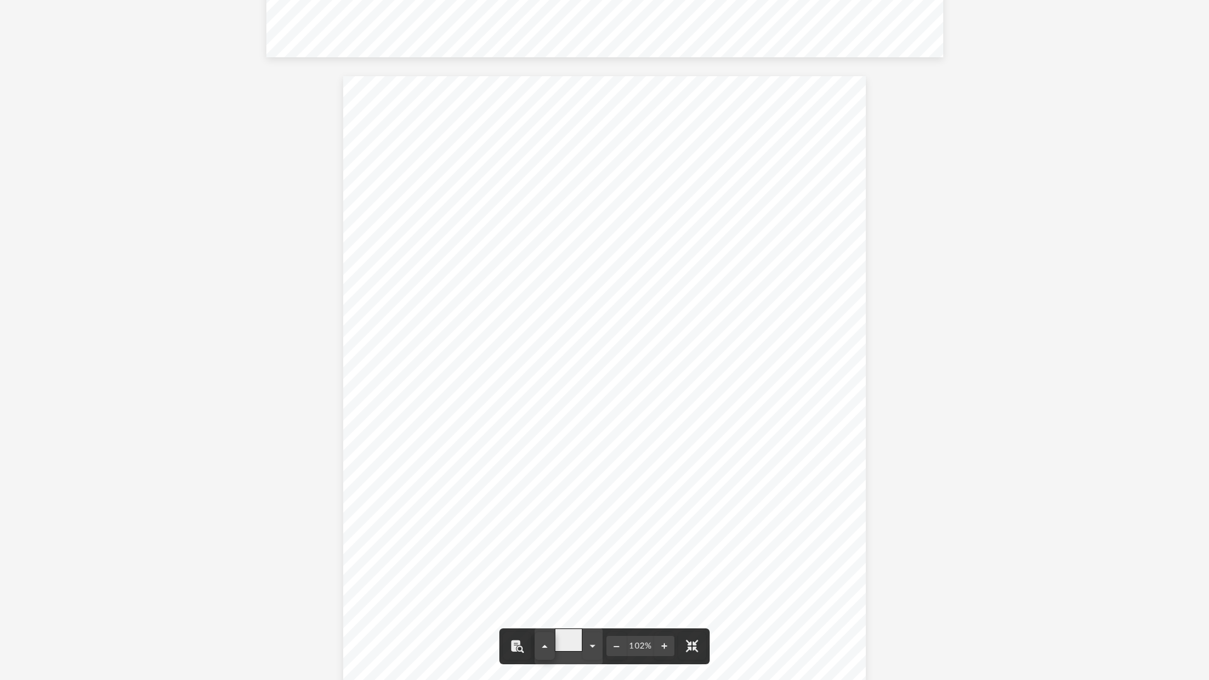
type input "**"
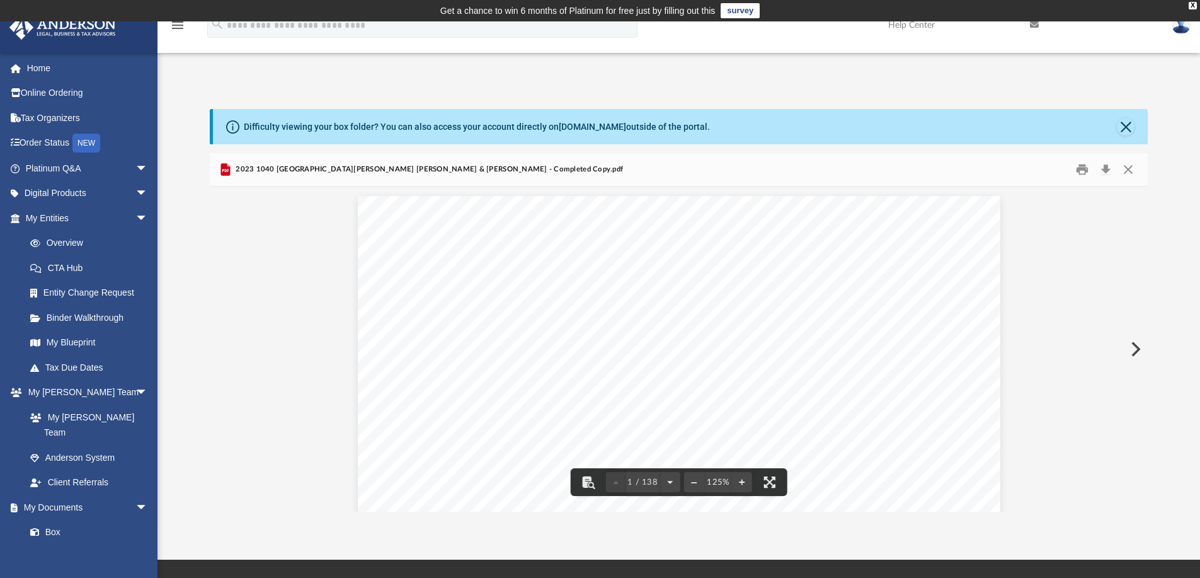
scroll to position [10, 10]
